Goal: Check status: Check status

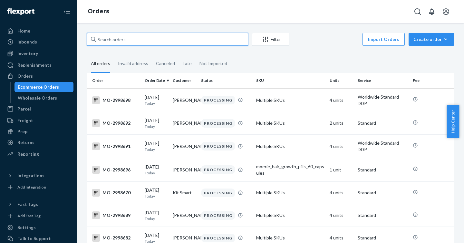
click at [172, 38] on input "text" at bounding box center [167, 39] width 161 height 13
paste input "2999075"
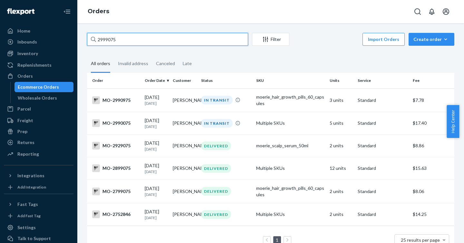
drag, startPoint x: 140, startPoint y: 40, endPoint x: 88, endPoint y: 37, distance: 52.7
click at [88, 37] on input "2999075" at bounding box center [167, 39] width 161 height 13
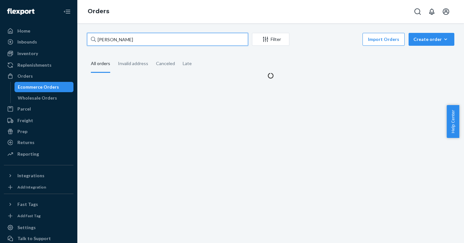
type input "[PERSON_NAME]"
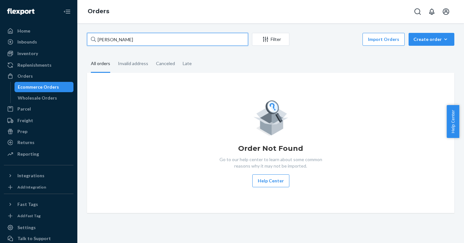
drag, startPoint x: 162, startPoint y: 41, endPoint x: 88, endPoint y: 38, distance: 74.2
click at [88, 37] on input "[PERSON_NAME]" at bounding box center [167, 39] width 161 height 13
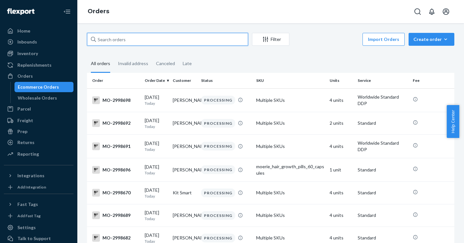
paste input "2999075"
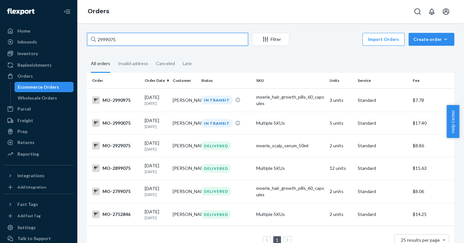
drag, startPoint x: 133, startPoint y: 41, endPoint x: 195, endPoint y: 12, distance: 67.8
click at [97, 42] on input "2999075" at bounding box center [167, 39] width 161 height 13
drag, startPoint x: 126, startPoint y: 41, endPoint x: 61, endPoint y: 32, distance: 65.0
click at [61, 32] on div "Home Inbounds Shipping Plans Problems Inventory Products Branded Packaging Repl…" at bounding box center [232, 121] width 464 height 243
paste input "1643931"
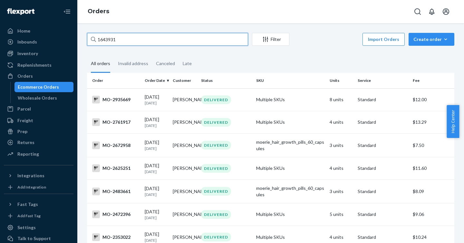
drag, startPoint x: 132, startPoint y: 41, endPoint x: 72, endPoint y: 41, distance: 60.3
click at [72, 40] on div "Home Inbounds Shipping Plans Problems Inventory Products Branded Packaging Repl…" at bounding box center [232, 121] width 464 height 243
paste input "2999073"
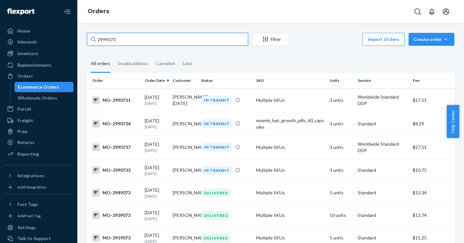
drag, startPoint x: 151, startPoint y: 37, endPoint x: 71, endPoint y: 37, distance: 80.3
click at [71, 37] on div "Home Inbounds Shipping Plans Problems Inventory Products Branded Packaging Repl…" at bounding box center [232, 121] width 464 height 243
paste input "2999071"
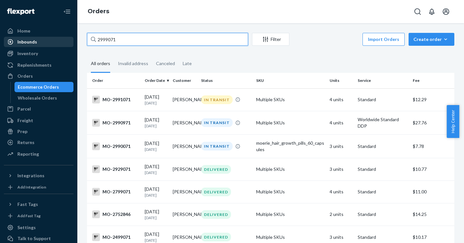
drag, startPoint x: 178, startPoint y: 43, endPoint x: 30, endPoint y: 37, distance: 148.1
click at [30, 37] on div "Home Inbounds Shipping Plans Problems Inventory Products Branded Packaging Repl…" at bounding box center [232, 121] width 464 height 243
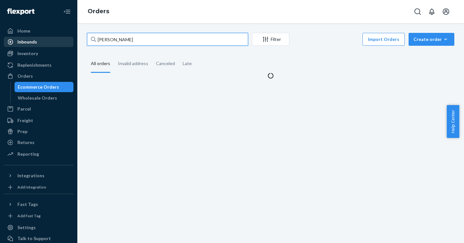
type input "[PERSON_NAME]"
